Goal: Information Seeking & Learning: Learn about a topic

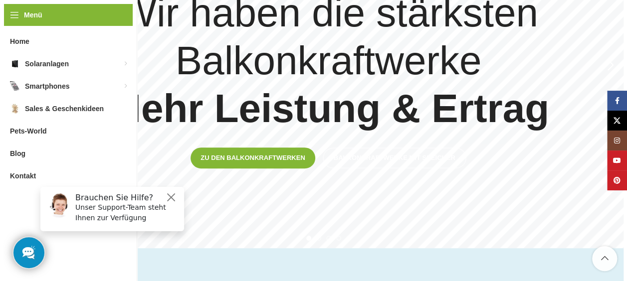
scroll to position [299, 0]
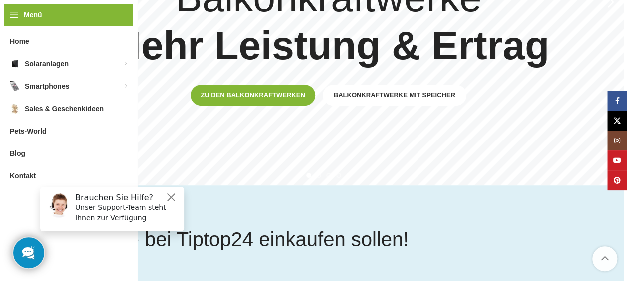
click at [347, 97] on span "Balkonkraftwerke mit Speicher" at bounding box center [394, 95] width 122 height 8
